Goal: Find specific page/section: Find specific page/section

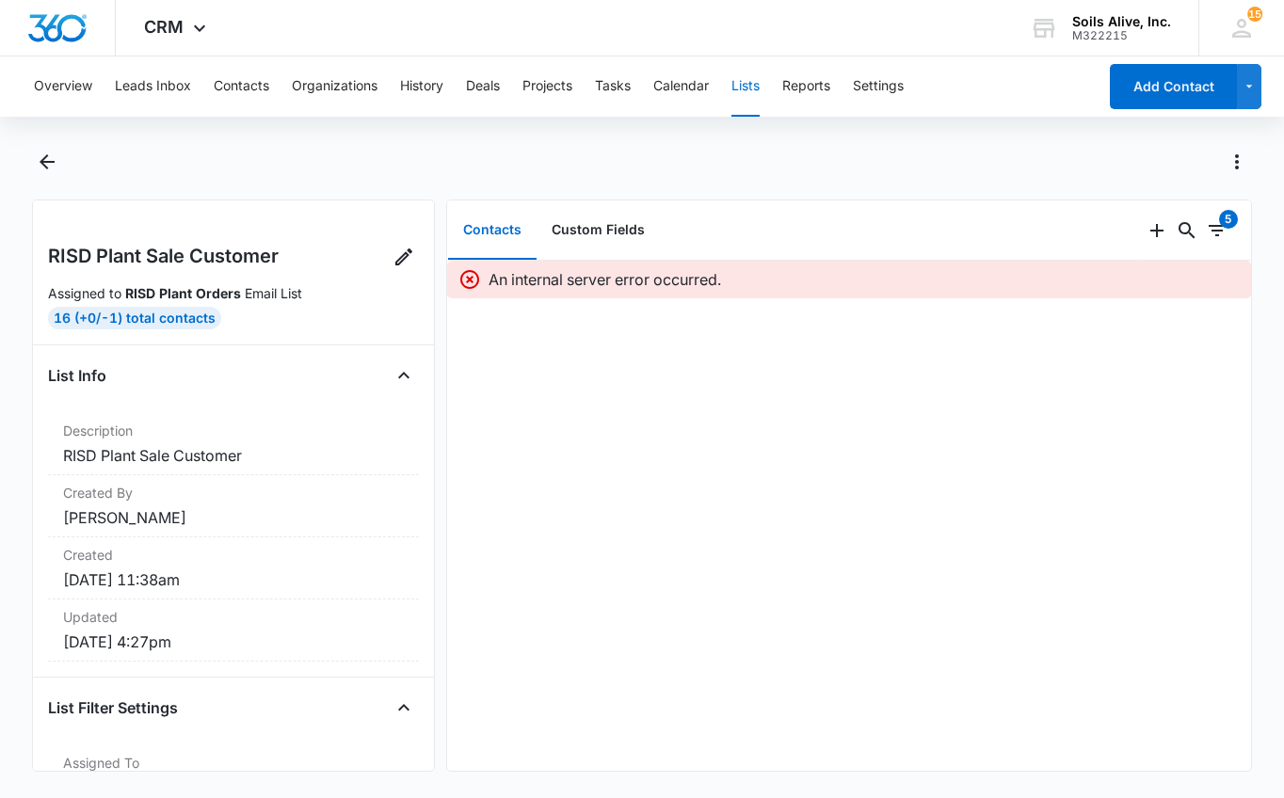
click at [752, 88] on button "Lists" at bounding box center [745, 86] width 28 height 60
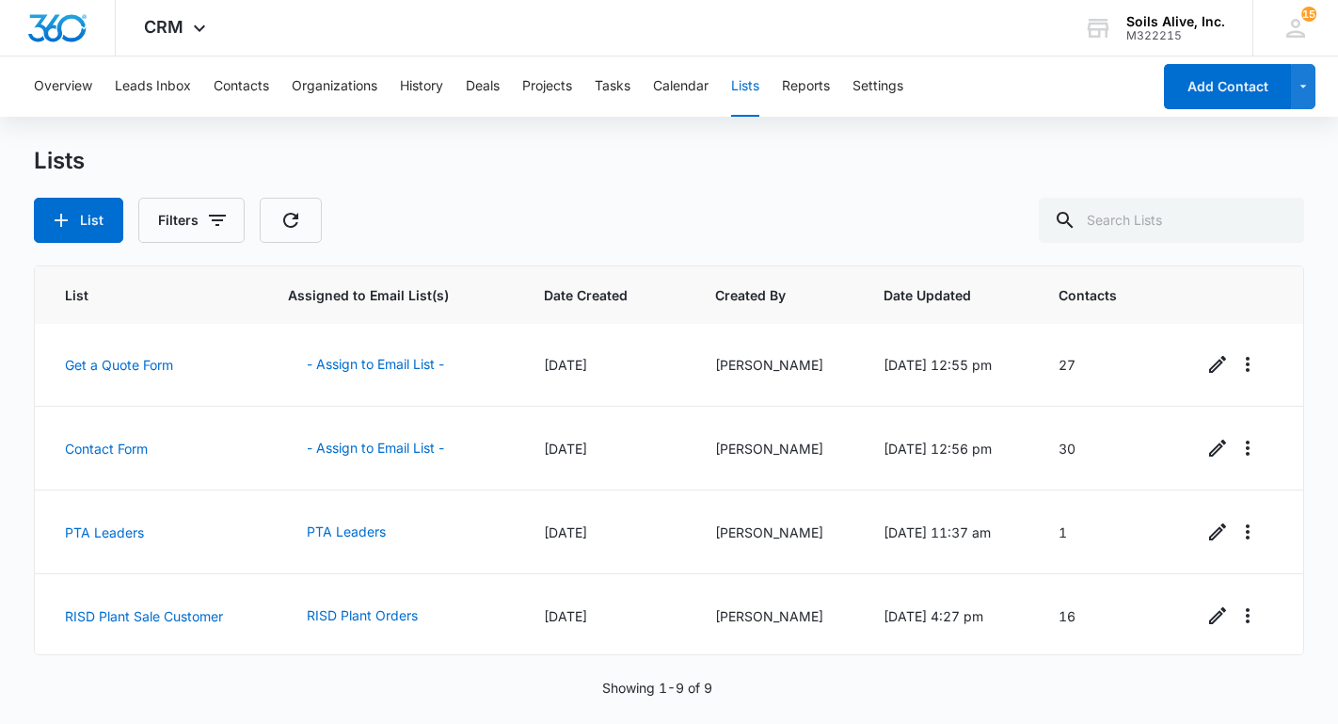
scroll to position [423, 0]
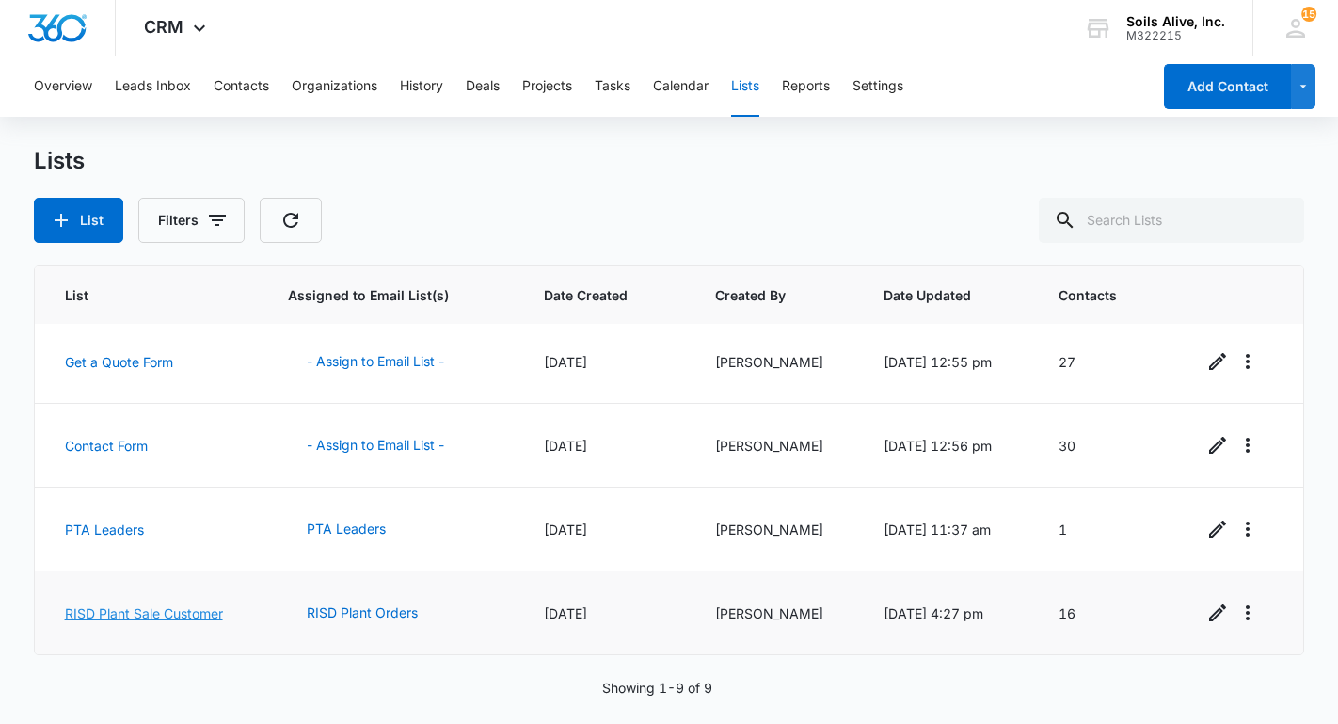
click at [157, 615] on link "RISD Plant Sale Customer" at bounding box center [144, 613] width 158 height 16
